Goal: Information Seeking & Learning: Learn about a topic

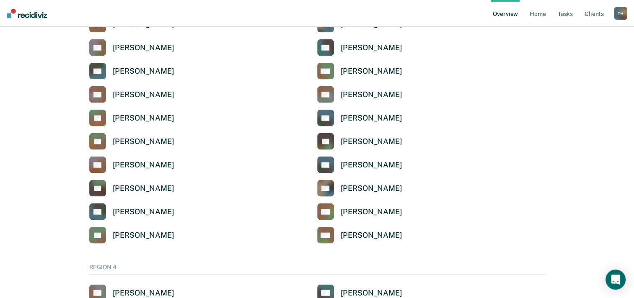
scroll to position [1927, 0]
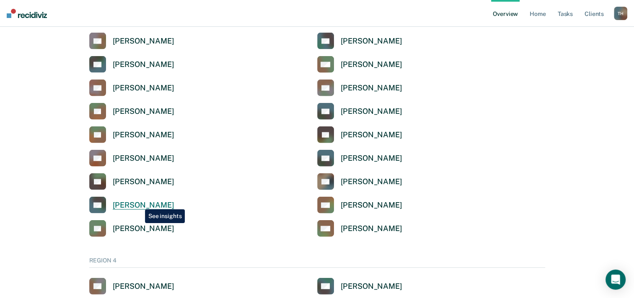
click at [139, 203] on div "[PERSON_NAME]" at bounding box center [144, 206] width 62 height 10
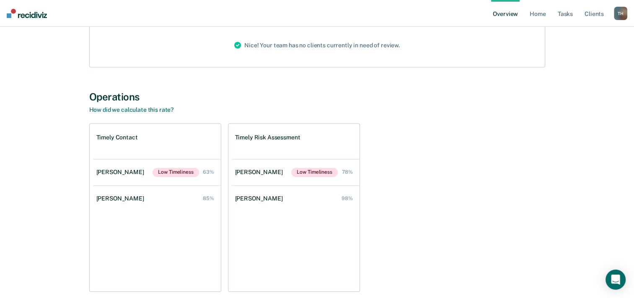
scroll to position [151, 0]
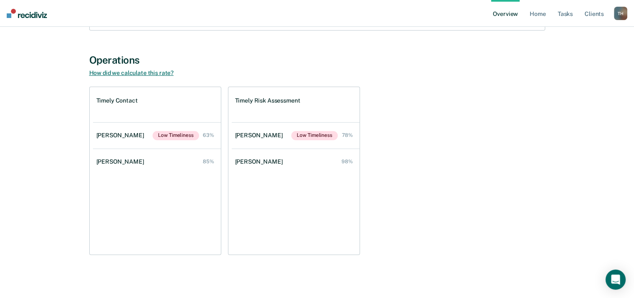
click at [157, 73] on link "How did we calculate this rate?" at bounding box center [131, 73] width 85 height 7
